Goal: Task Accomplishment & Management: Manage account settings

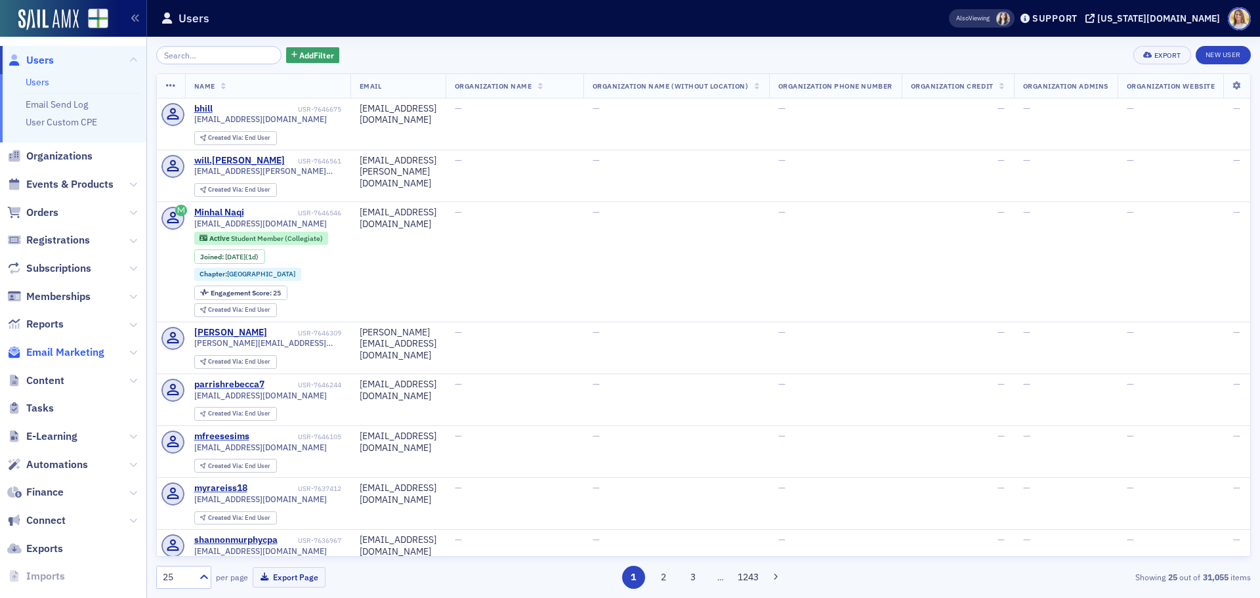
click at [85, 350] on span "Email Marketing" at bounding box center [65, 352] width 78 height 14
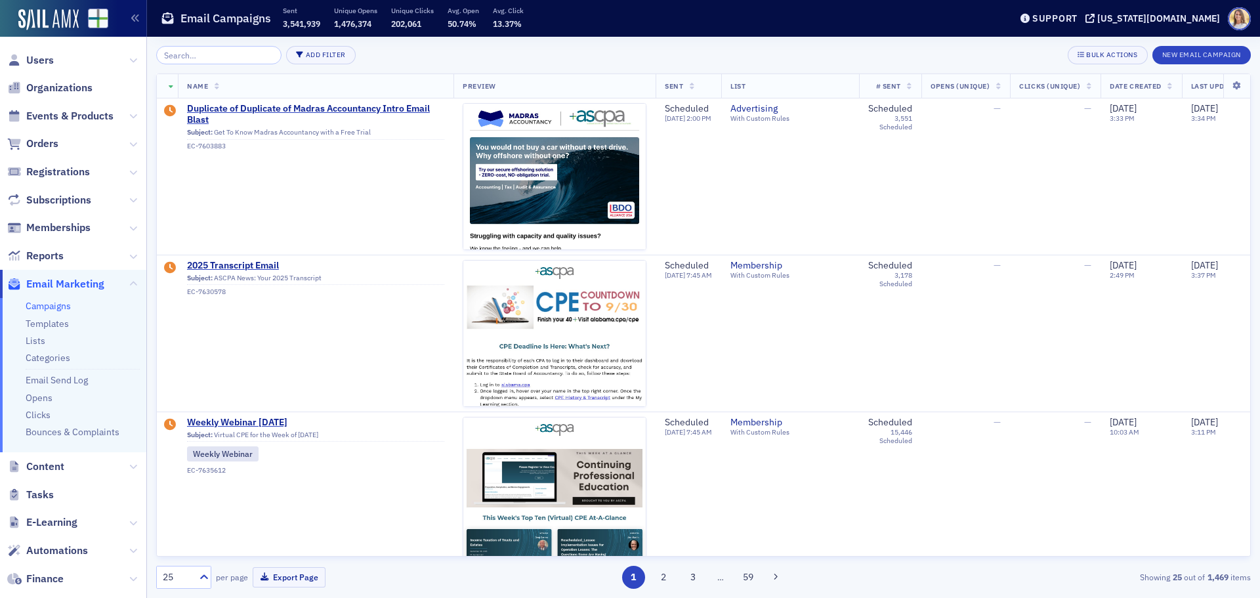
click at [43, 306] on link "Campaigns" at bounding box center [48, 306] width 45 height 12
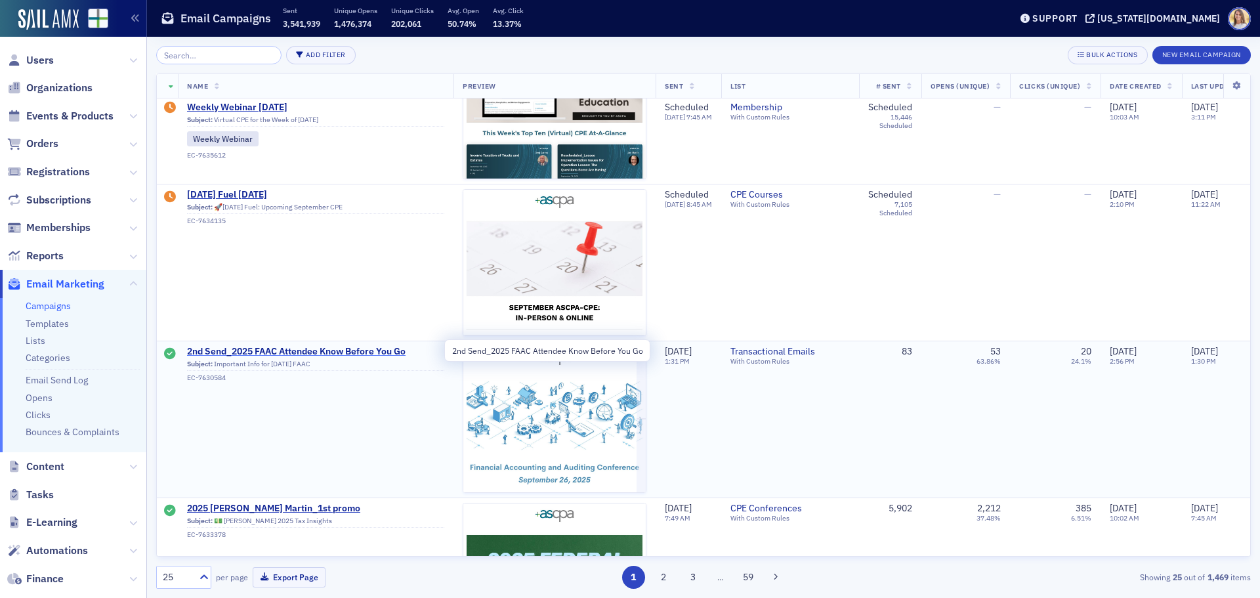
click at [372, 350] on span "2nd Send_2025 FAAC Attendee Know Before You Go" at bounding box center [315, 352] width 257 height 12
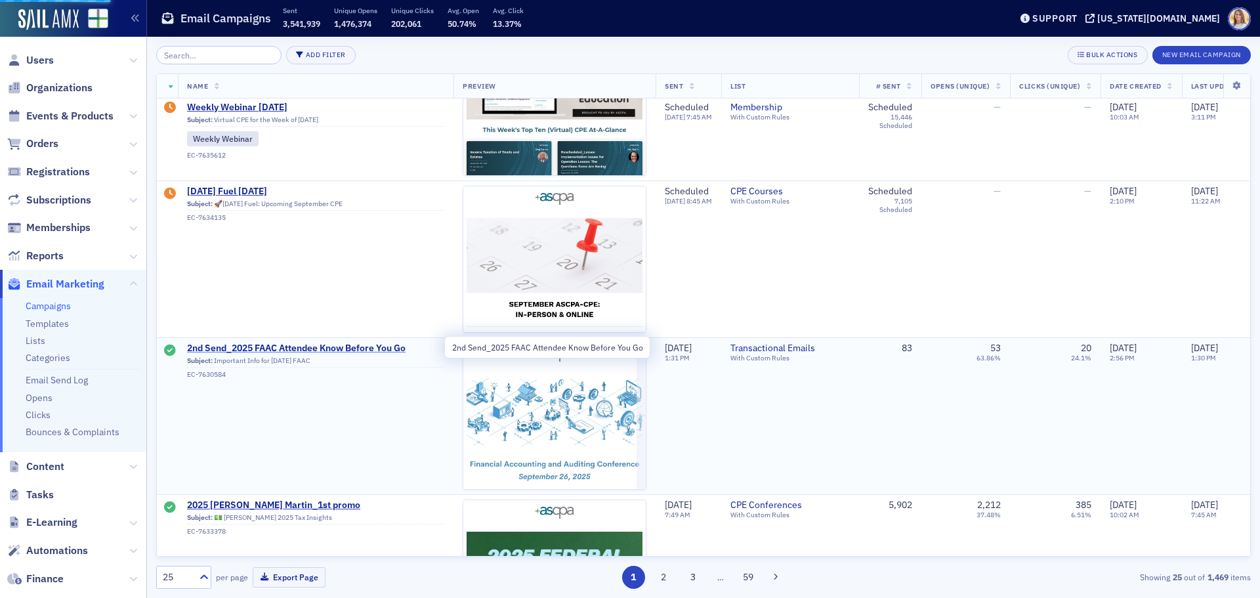
scroll to position [389, 0]
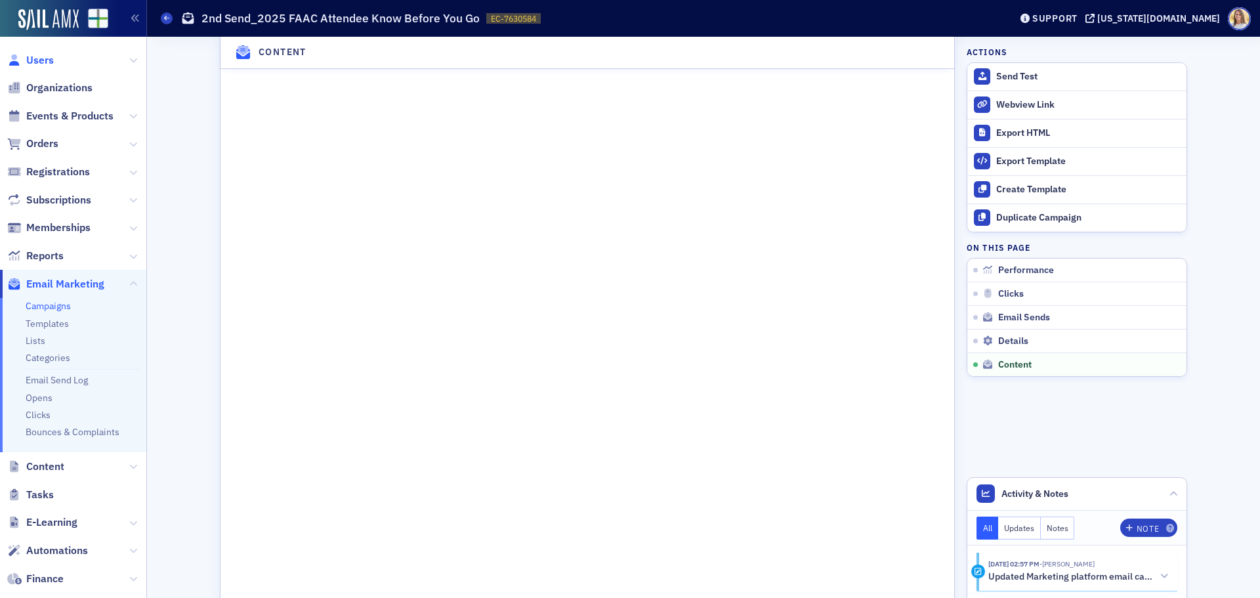
scroll to position [1, 0]
click at [45, 64] on span "Users" at bounding box center [40, 60] width 28 height 14
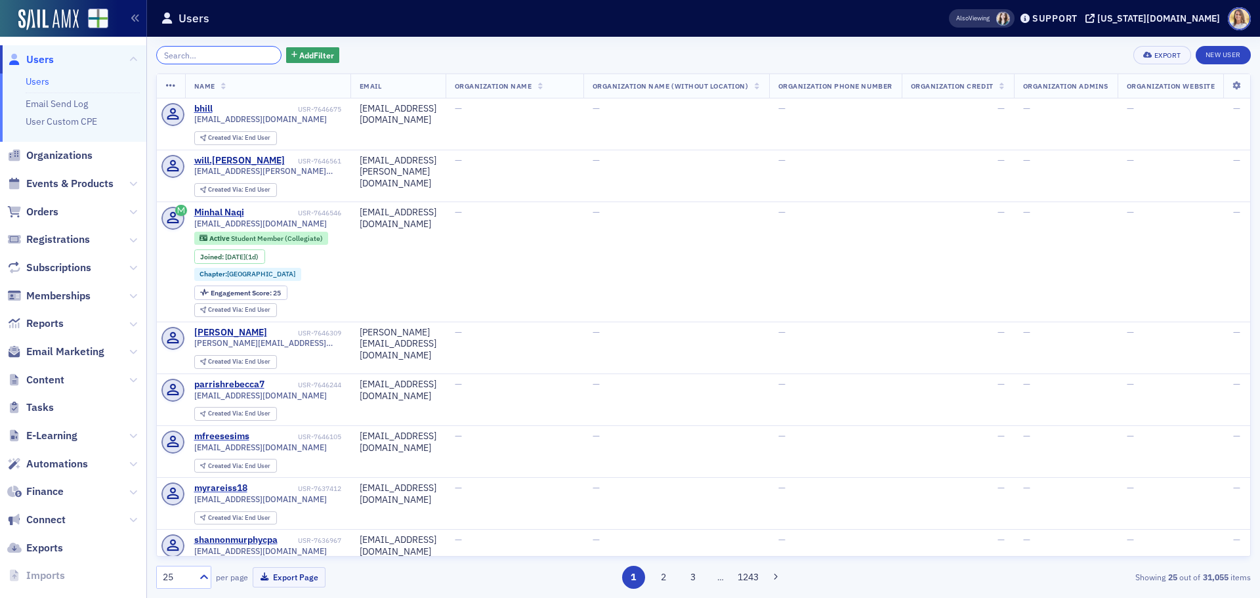
click at [221, 48] on input "search" at bounding box center [218, 55] width 125 height 18
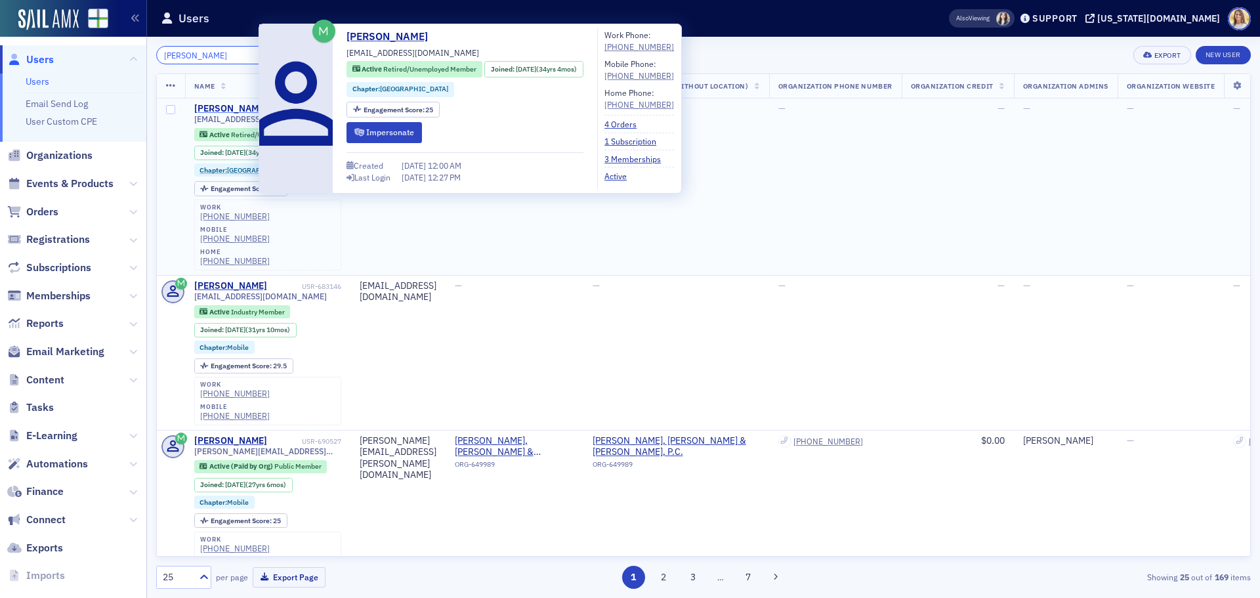
type input "[PERSON_NAME]"
click at [234, 108] on div "[PERSON_NAME]" at bounding box center [230, 109] width 73 height 12
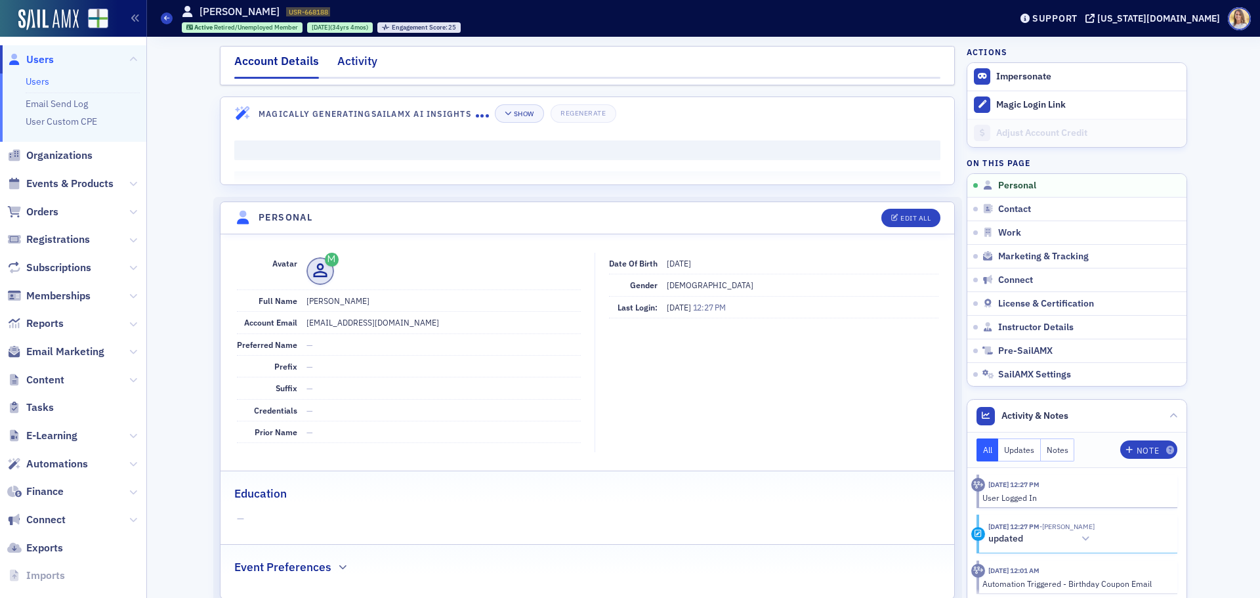
click at [356, 56] on div "Activity" at bounding box center [357, 65] width 40 height 24
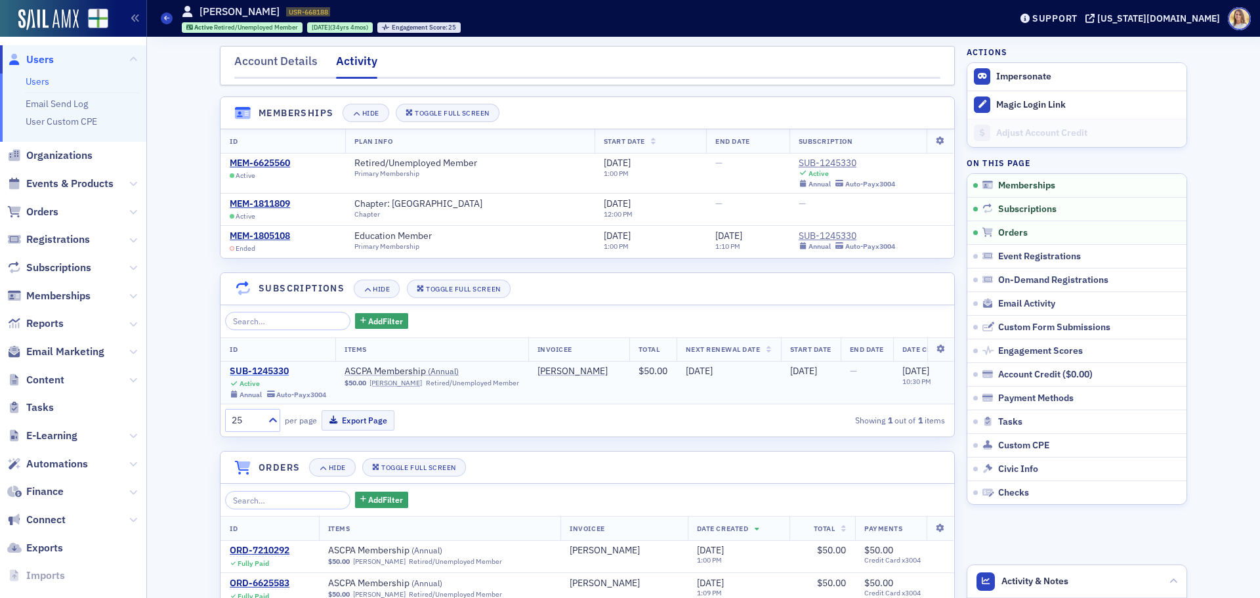
click at [245, 370] on div "SUB-1245330" at bounding box center [278, 372] width 96 height 12
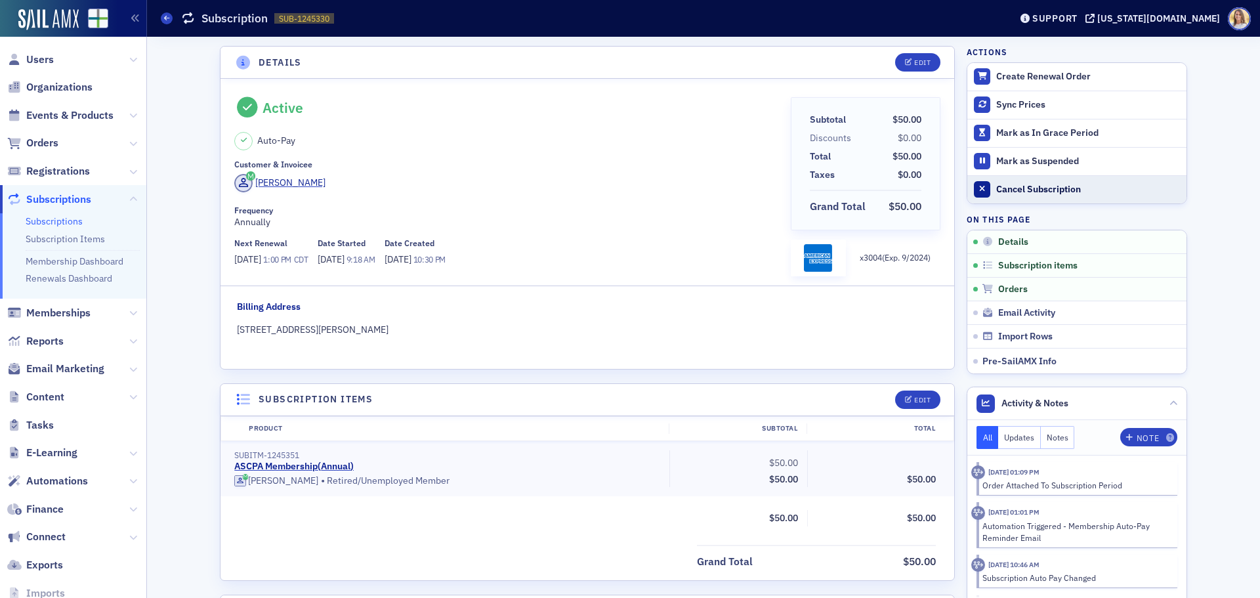
click at [1045, 186] on div "Cancel Subscription" at bounding box center [1088, 190] width 184 height 12
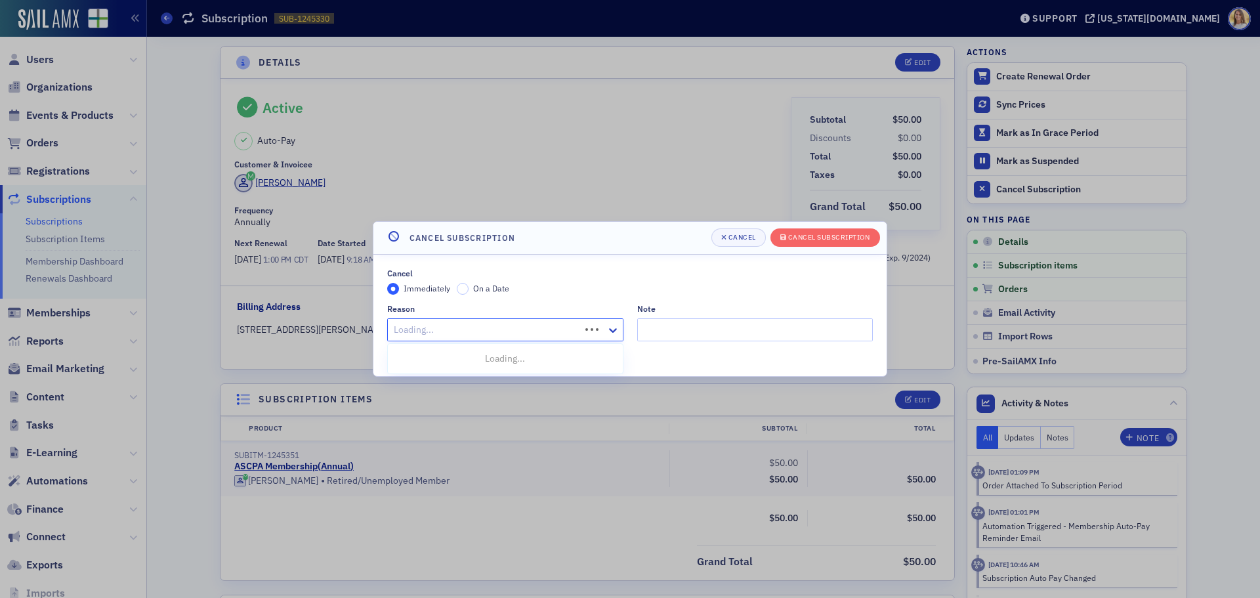
click at [526, 332] on div at bounding box center [485, 330] width 186 height 16
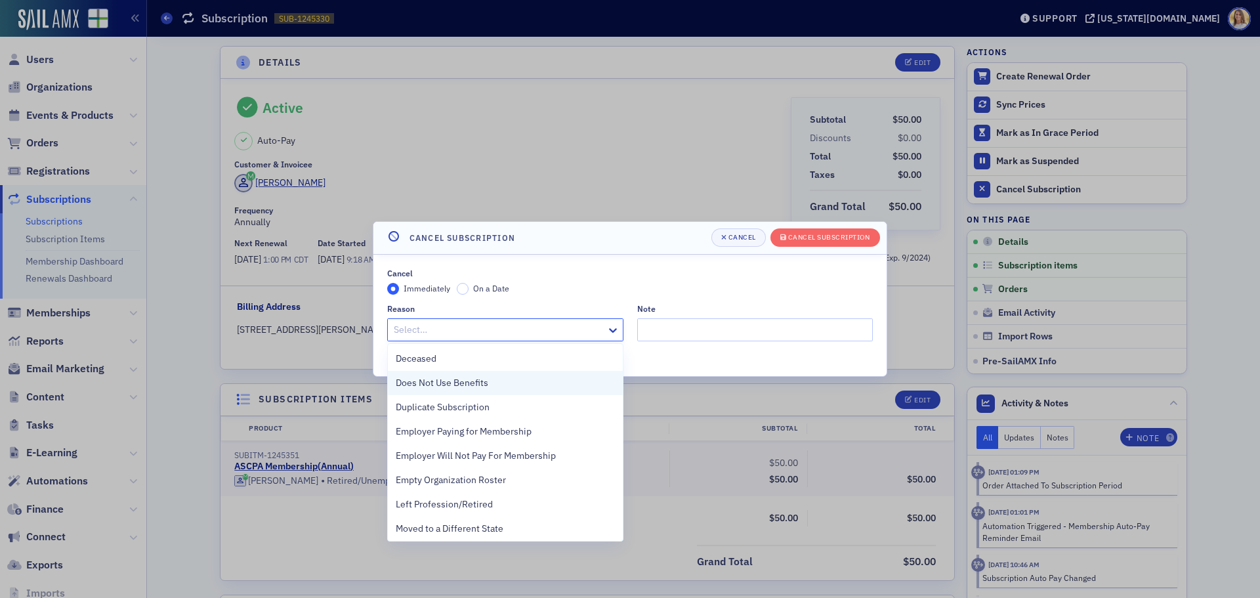
click at [499, 385] on div "Does Not Use Benefits" at bounding box center [505, 383] width 219 height 14
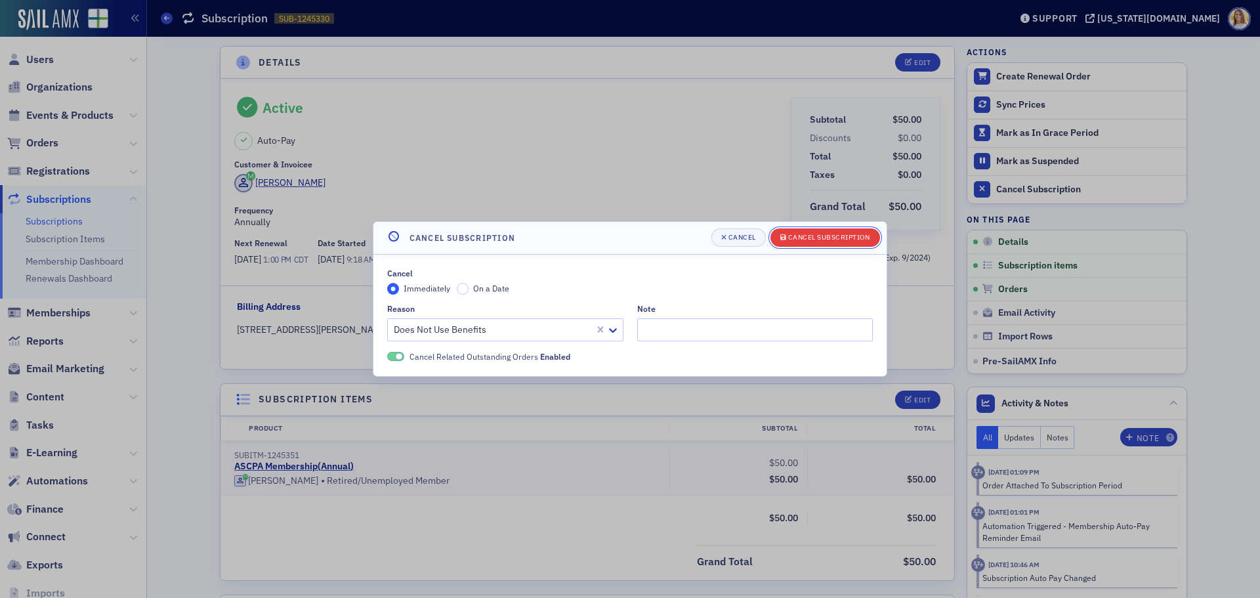
click at [822, 240] on div "Cancel Subscription" at bounding box center [829, 237] width 82 height 7
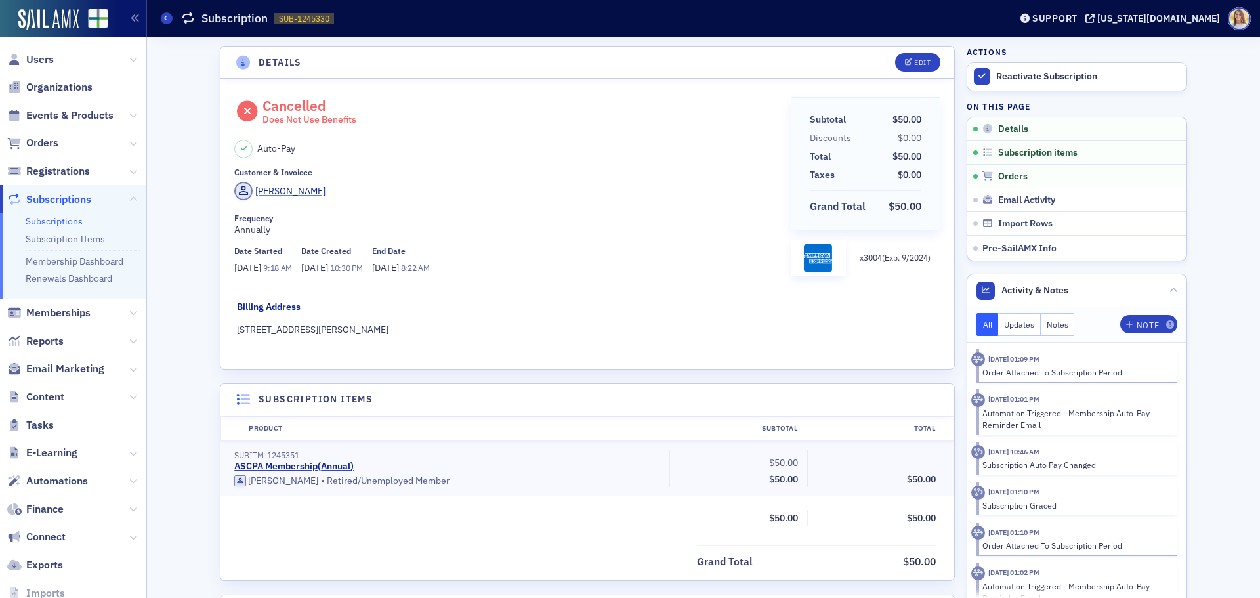
click at [289, 189] on div "[PERSON_NAME]" at bounding box center [290, 191] width 70 height 14
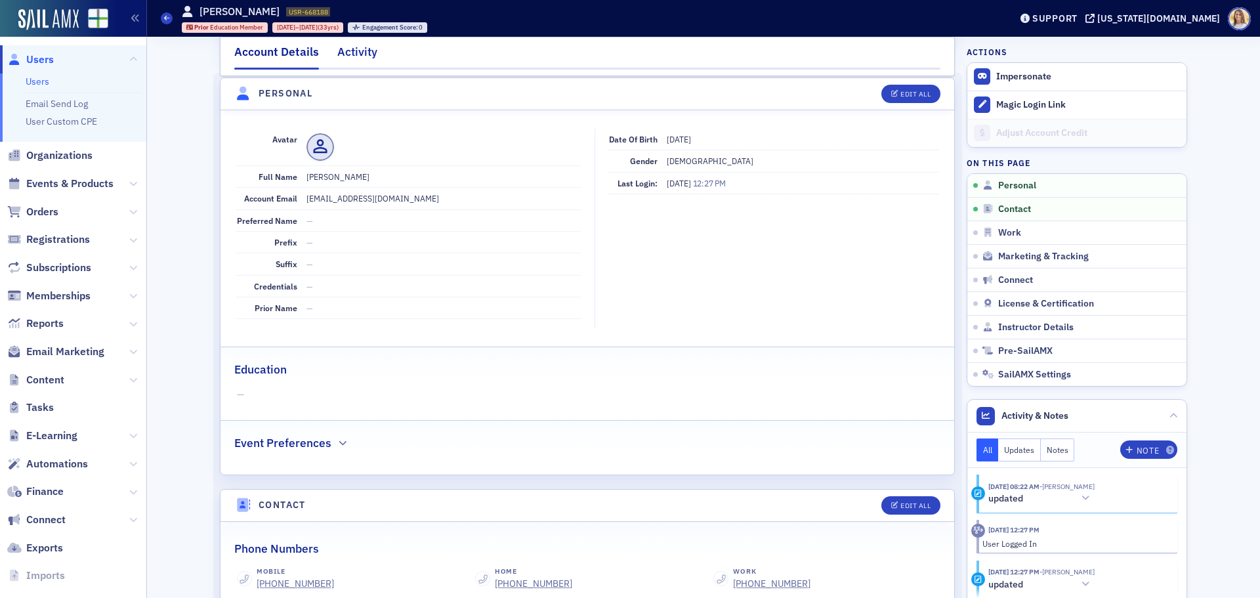
click at [353, 49] on div "Activity" at bounding box center [357, 55] width 40 height 24
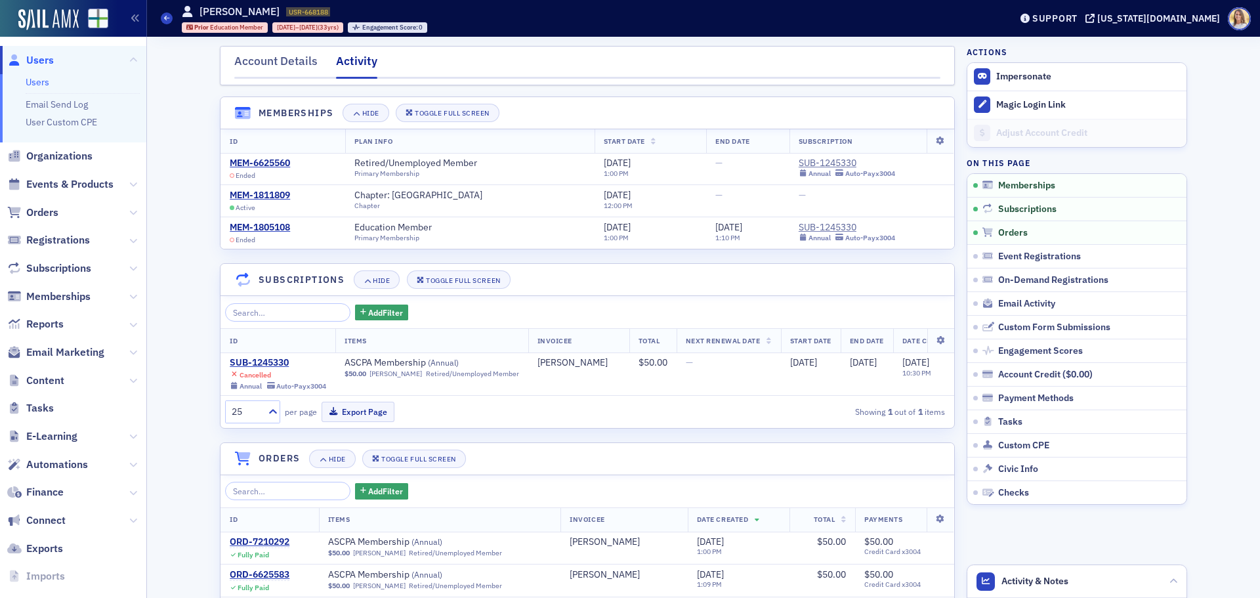
click at [53, 60] on span "Users" at bounding box center [40, 60] width 28 height 14
